Goal: Task Accomplishment & Management: Use online tool/utility

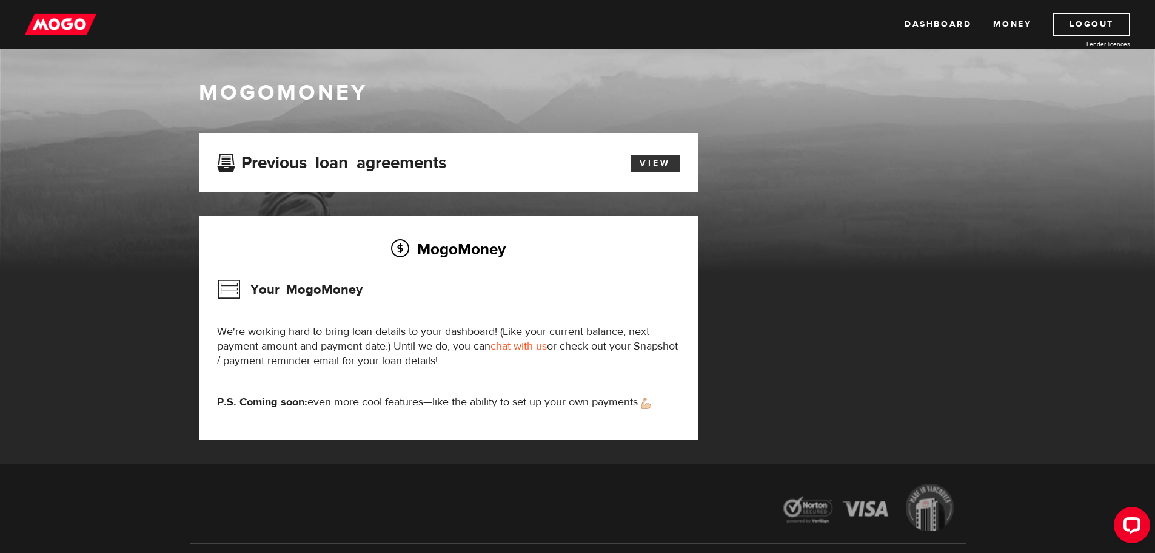
click at [660, 166] on link "View" at bounding box center [655, 163] width 49 height 17
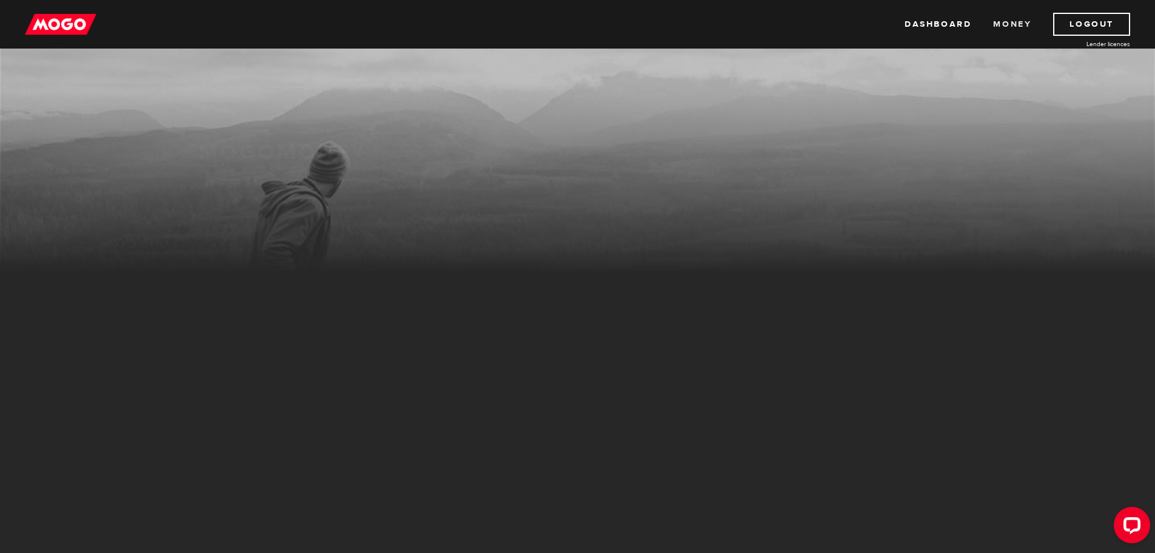
click at [1015, 22] on link "Money" at bounding box center [1012, 24] width 38 height 23
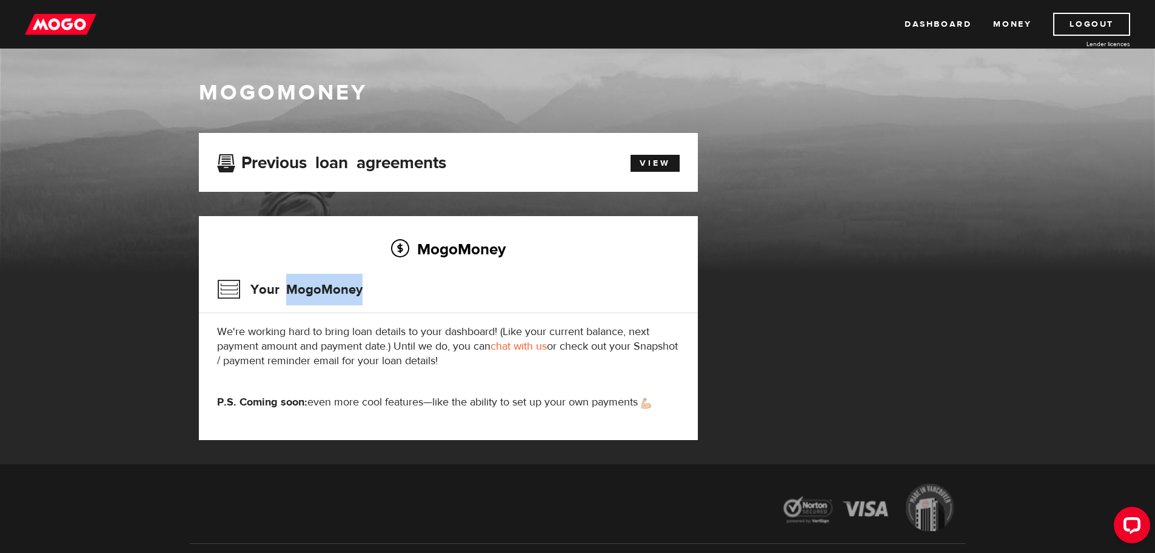
drag, startPoint x: 370, startPoint y: 291, endPoint x: 286, endPoint y: 287, distance: 84.4
click at [286, 287] on div "Your MogoMoney" at bounding box center [448, 293] width 463 height 39
copy h3 "MogoMoney"
click at [56, 21] on img at bounding box center [61, 24] width 72 height 23
